Goal: Task Accomplishment & Management: Manage account settings

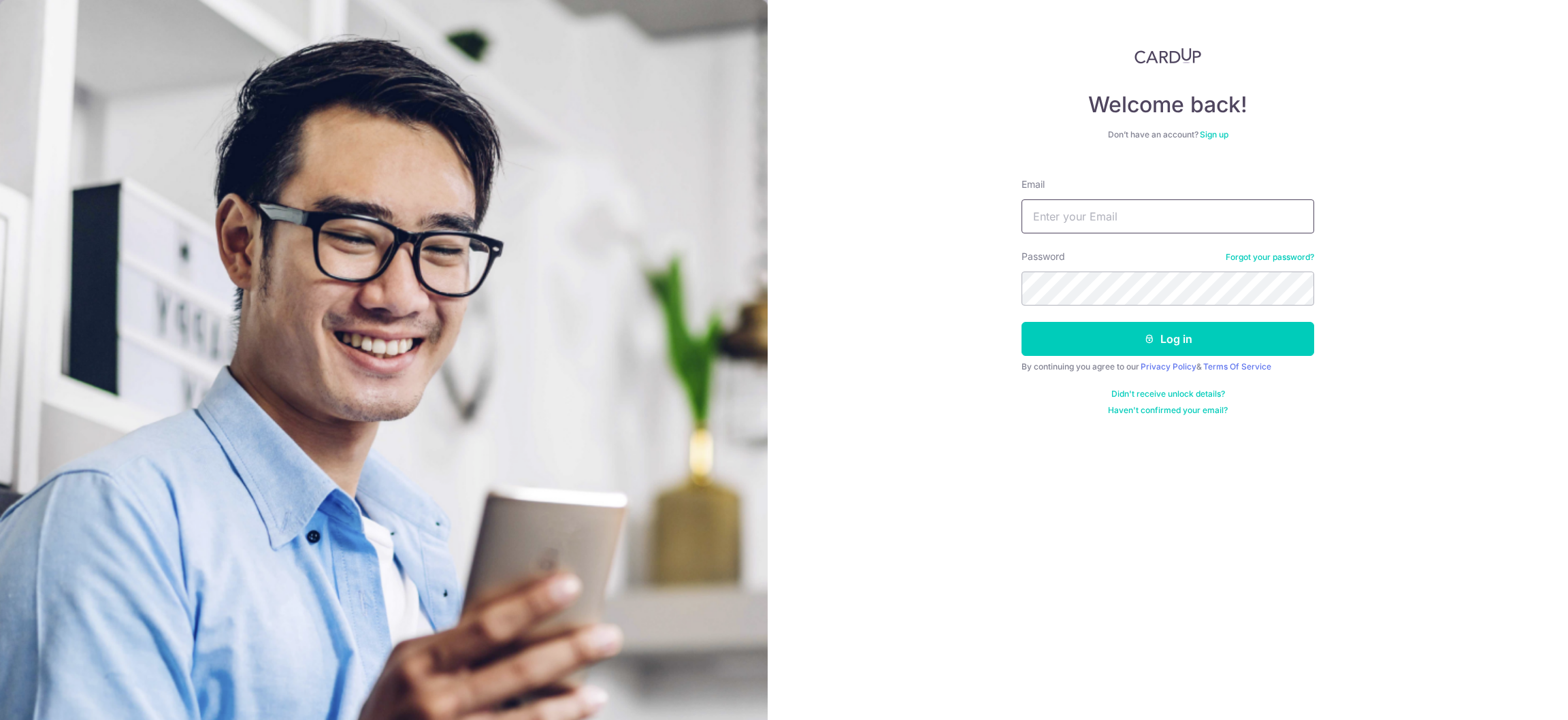
click at [1069, 202] on input "Email" at bounding box center [1168, 216] width 293 height 34
type input "[EMAIL_ADDRESS][DOMAIN_NAME]"
click at [1022, 322] on button "Log in" at bounding box center [1168, 339] width 293 height 34
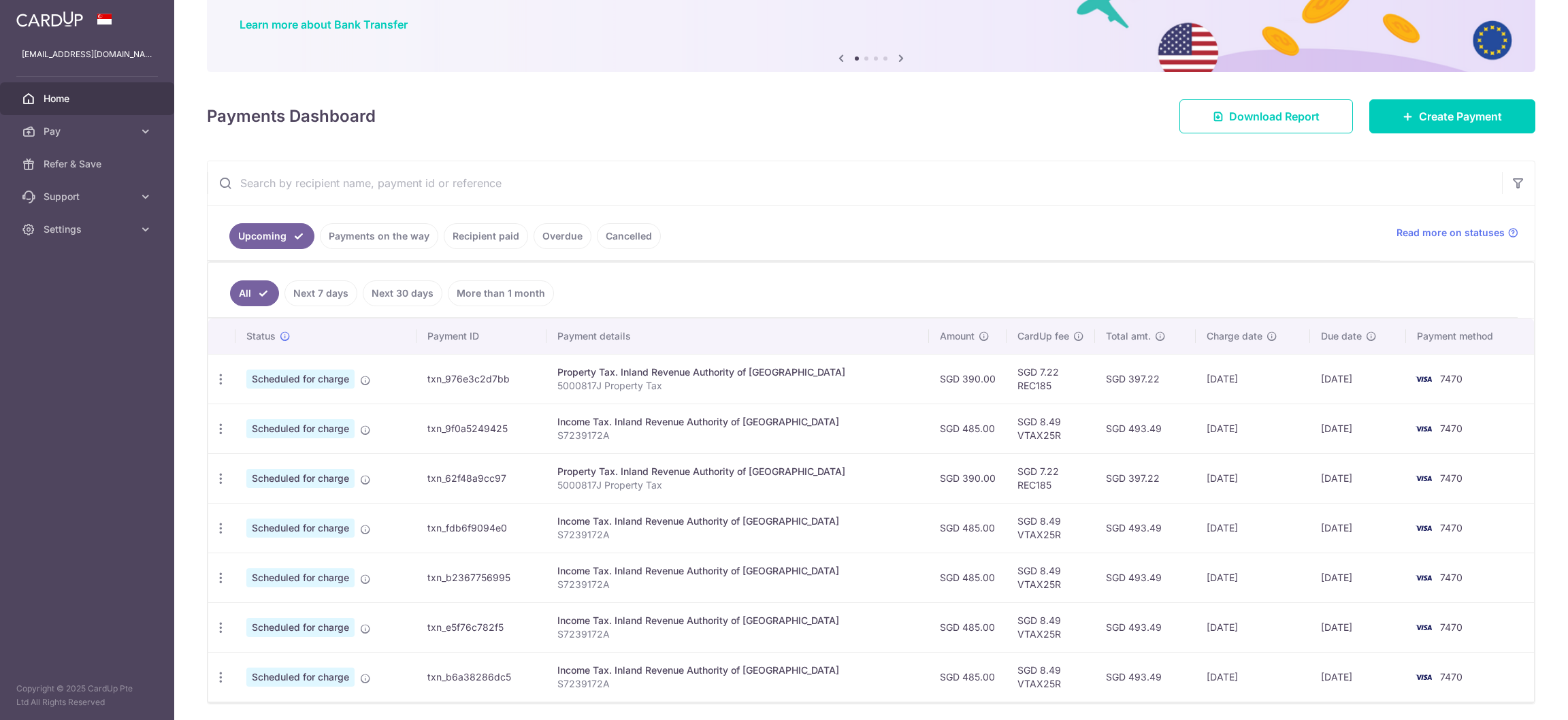
scroll to position [153, 0]
